Goal: Transaction & Acquisition: Obtain resource

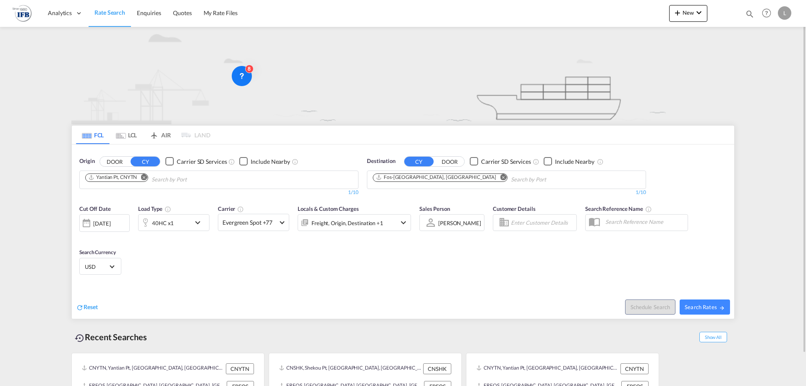
click at [106, 15] on span "Rate Search" at bounding box center [109, 12] width 31 height 7
click at [148, 178] on button "Remove" at bounding box center [141, 178] width 13 height 8
click at [149, 178] on input "Chips input." at bounding box center [125, 179] width 80 height 13
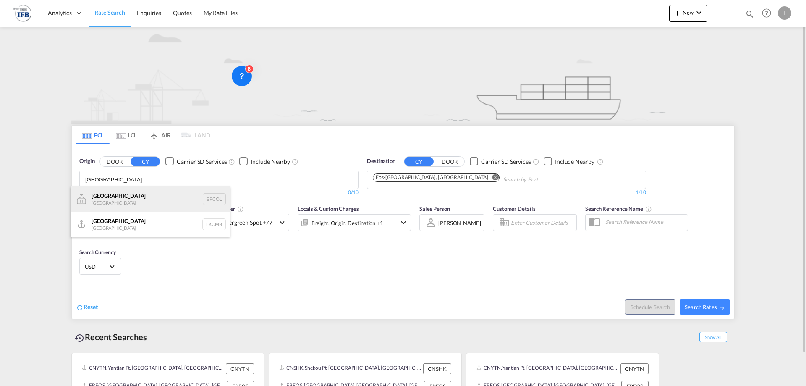
type input "colombo"
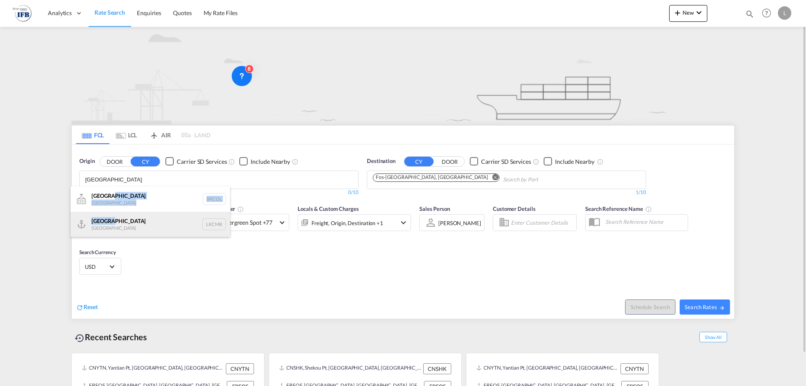
drag, startPoint x: 128, startPoint y: 198, endPoint x: 138, endPoint y: 221, distance: 25.2
click at [138, 221] on ul "Colombo Brazil BRCOL Colombo Sri Lanka LKCMB" at bounding box center [149, 211] width 159 height 50
click at [138, 221] on div "Colombo Sri Lanka LKCMB" at bounding box center [149, 223] width 159 height 25
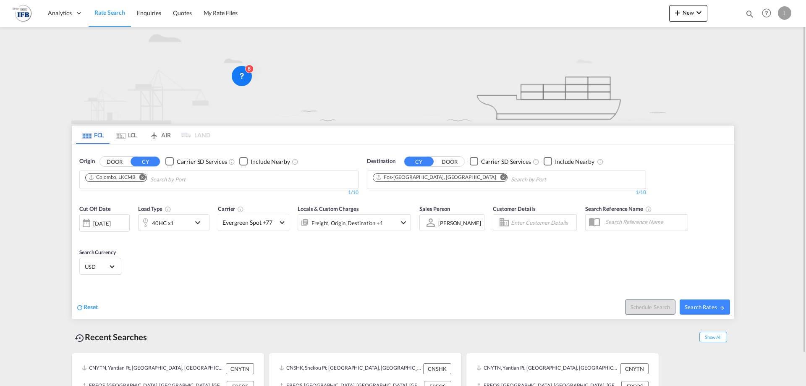
click at [151, 317] on div "Reset Schedule Search Search Rates" at bounding box center [403, 300] width 662 height 37
click at [115, 228] on div "[DATE]" at bounding box center [104, 223] width 50 height 18
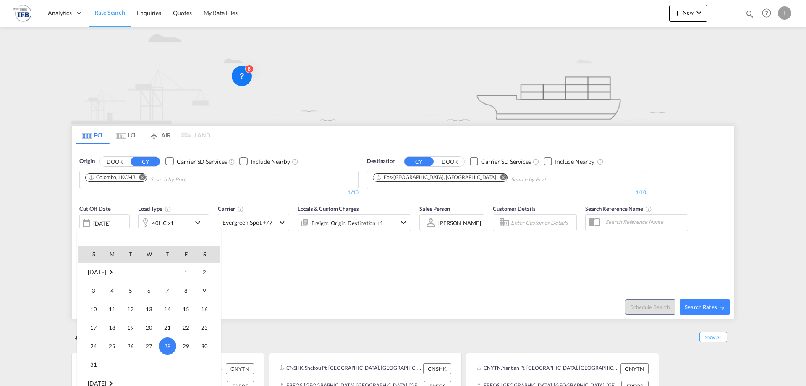
scroll to position [404, 0]
click at [130, 327] on span "2" at bounding box center [130, 331] width 17 height 17
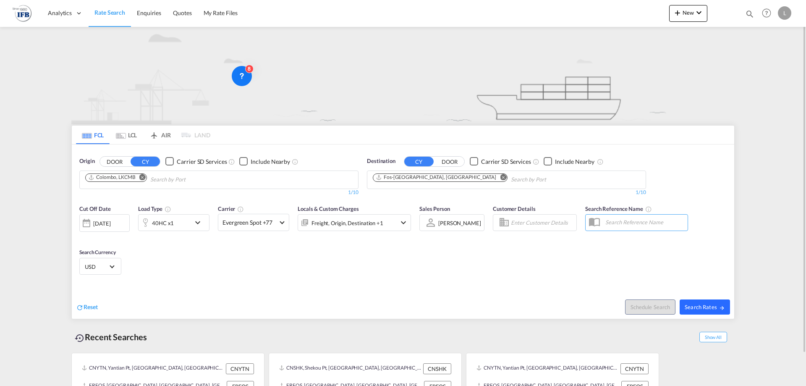
click at [723, 305] on md-icon "icon-arrow-right" at bounding box center [722, 308] width 6 height 6
type input "LKCMB to FRFOS / 2 Sep 2025"
click at [92, 230] on div at bounding box center [86, 222] width 13 height 17
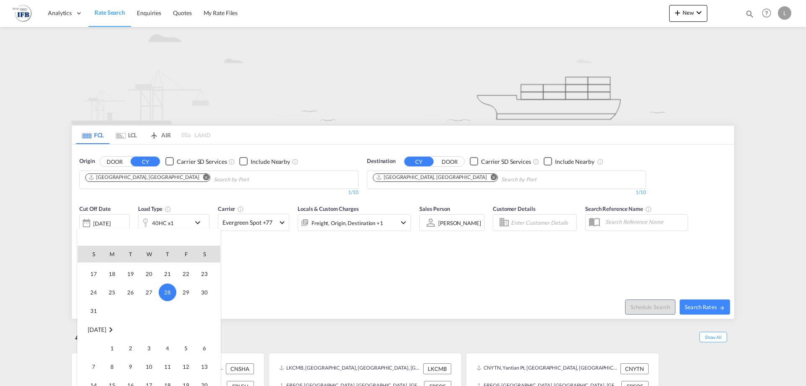
scroll to position [404, 0]
click at [134, 330] on span "2" at bounding box center [130, 331] width 17 height 17
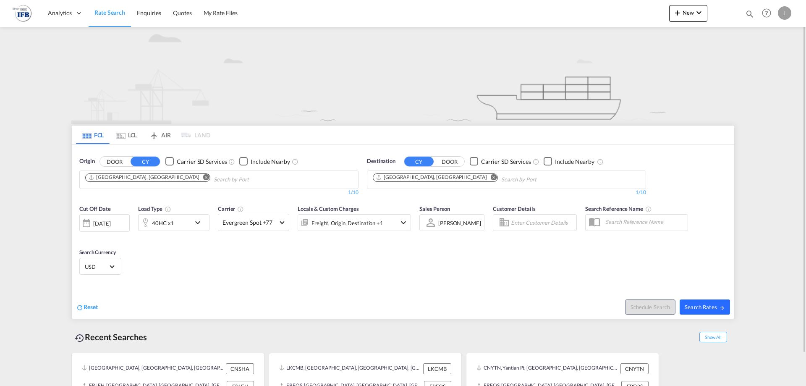
click at [714, 306] on span "Search Rates" at bounding box center [704, 306] width 40 height 7
type input "CNSHA to FRLEH / 2 Sep 2025"
click at [713, 310] on button "Search Rates" at bounding box center [704, 306] width 50 height 15
type input "CNSHA to FRLEH / [DATE]"
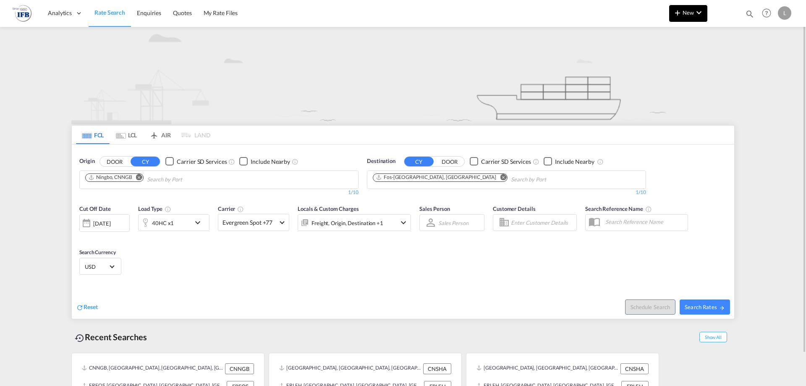
click at [677, 17] on md-icon "icon-plus 400-fg" at bounding box center [677, 13] width 10 height 10
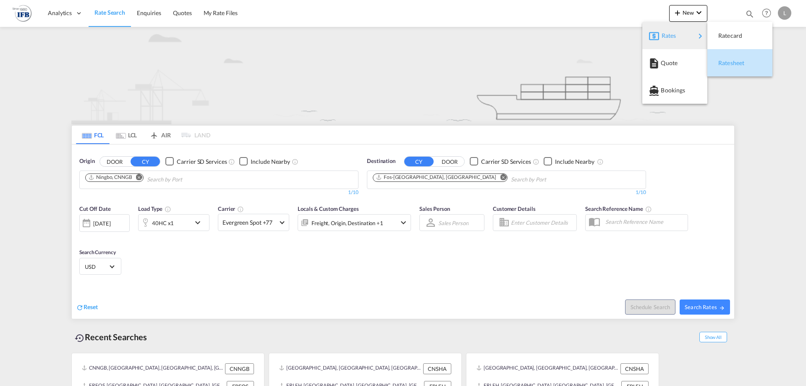
click at [728, 68] on div "Ratesheet" at bounding box center [733, 62] width 31 height 21
